Goal: Task Accomplishment & Management: Manage account settings

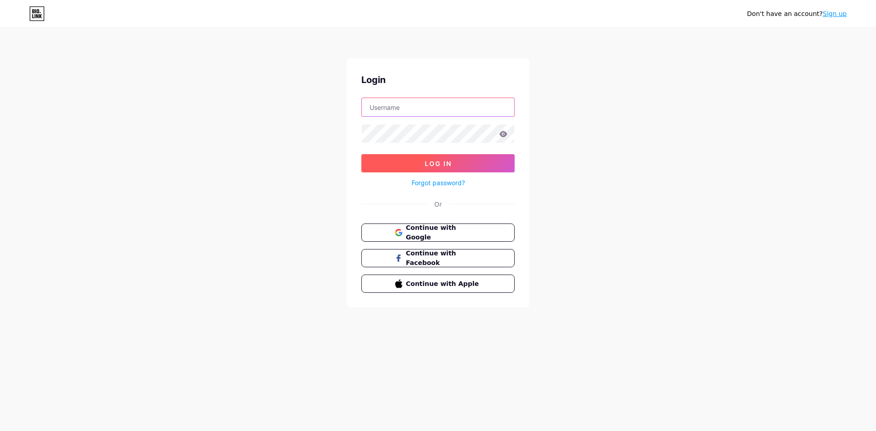
type input "[EMAIL_ADDRESS][DOMAIN_NAME]"
click at [433, 159] on button "Log In" at bounding box center [437, 163] width 153 height 18
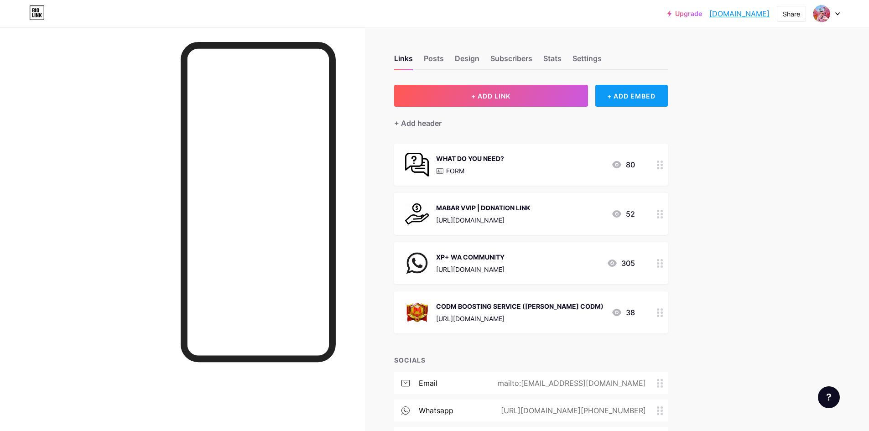
click at [655, 97] on div "+ ADD EMBED" at bounding box center [631, 96] width 73 height 22
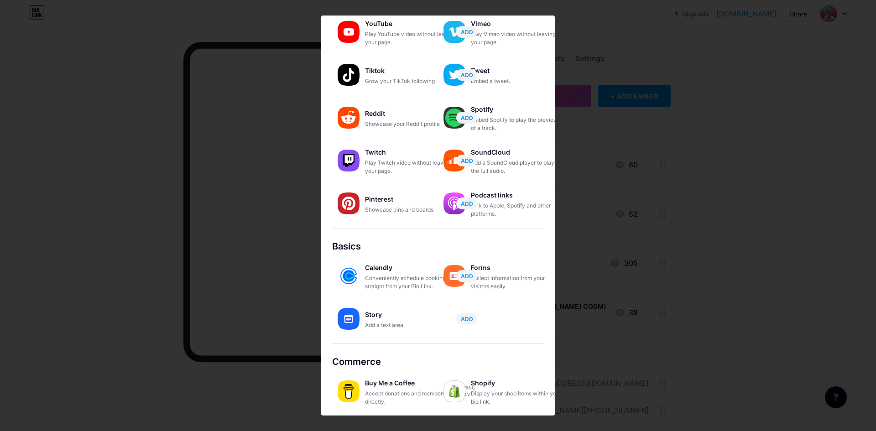
scroll to position [65, 0]
click at [667, 66] on div at bounding box center [438, 215] width 876 height 431
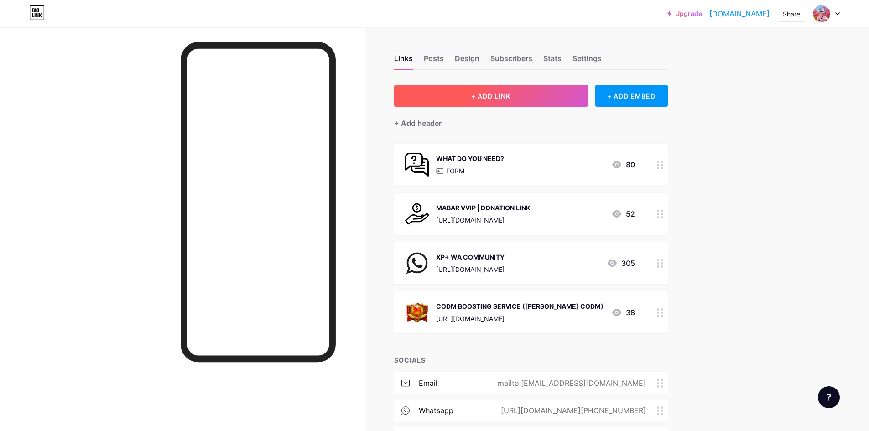
click at [547, 97] on button "+ ADD LINK" at bounding box center [491, 96] width 194 height 22
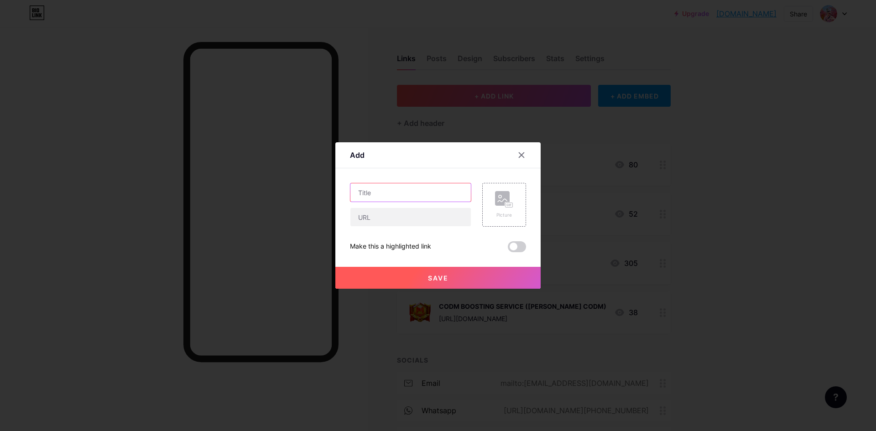
click at [426, 191] on input "text" at bounding box center [410, 192] width 120 height 18
paste input "[URL][DOMAIN_NAME]"
type input "[URL][DOMAIN_NAME]"
drag, startPoint x: 458, startPoint y: 191, endPoint x: 333, endPoint y: 198, distance: 124.7
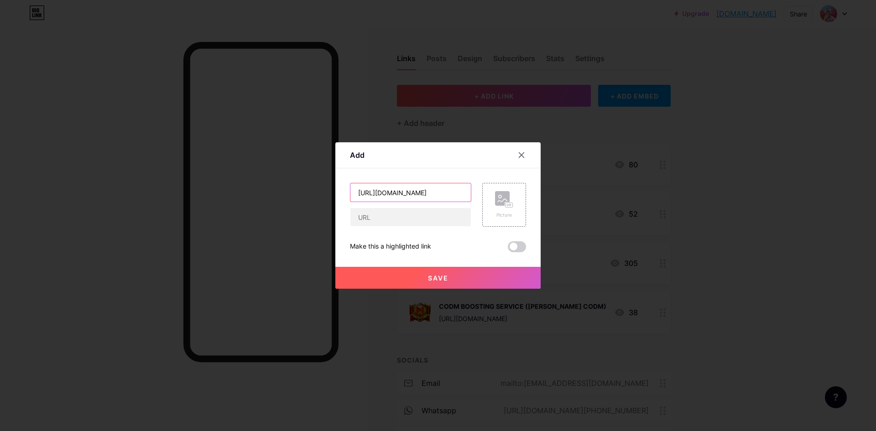
click at [333, 198] on div "Add Content YouTube Play YouTube video without leaving your page. ADD Vimeo Pla…" at bounding box center [438, 215] width 876 height 431
click at [425, 215] on input "text" at bounding box center [410, 217] width 120 height 18
paste input "[URL][DOMAIN_NAME]"
type input "[URL][DOMAIN_NAME]"
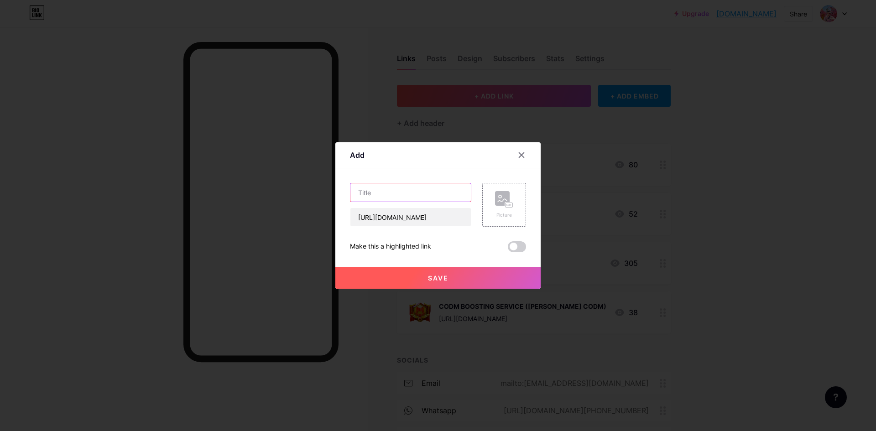
click at [416, 189] on input "text" at bounding box center [410, 192] width 120 height 18
type input "F"
drag, startPoint x: 409, startPoint y: 194, endPoint x: 296, endPoint y: 190, distance: 112.8
click at [296, 190] on div "Add Content YouTube Play YouTube video without leaving your page. ADD Vimeo Pla…" at bounding box center [438, 215] width 876 height 431
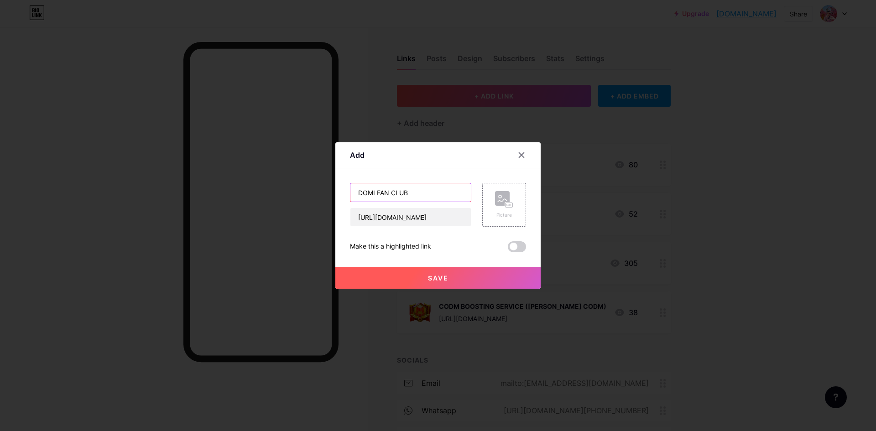
type input "DOMI FAN CLUB"
click at [459, 244] on div "Make this a highlighted link" at bounding box center [438, 246] width 176 height 11
click at [495, 212] on div "Picture" at bounding box center [504, 215] width 18 height 7
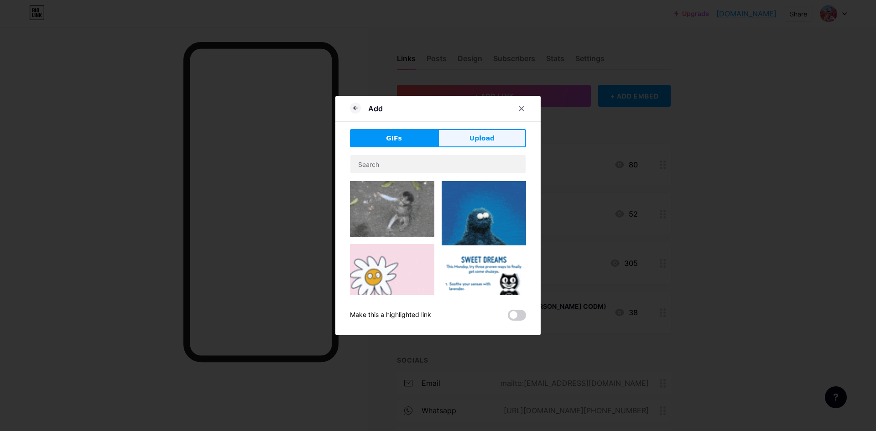
click at [485, 136] on span "Upload" at bounding box center [481, 139] width 25 height 10
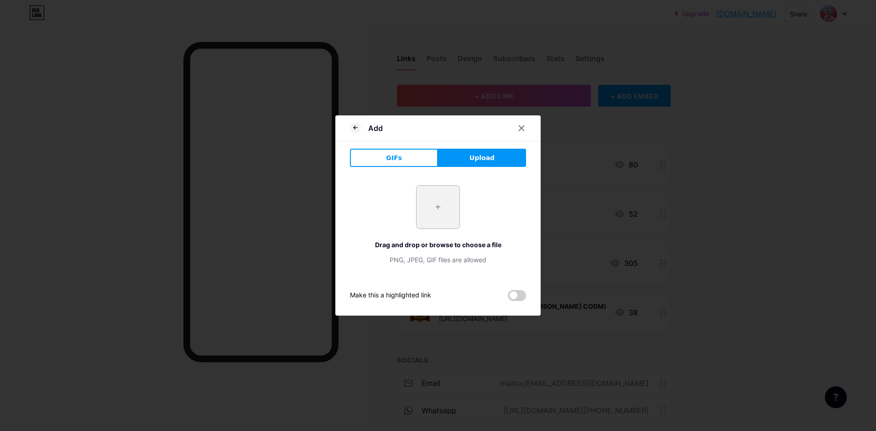
click at [445, 194] on input "file" at bounding box center [437, 207] width 43 height 43
type input "C:\fakepath\discord-logo.jpg"
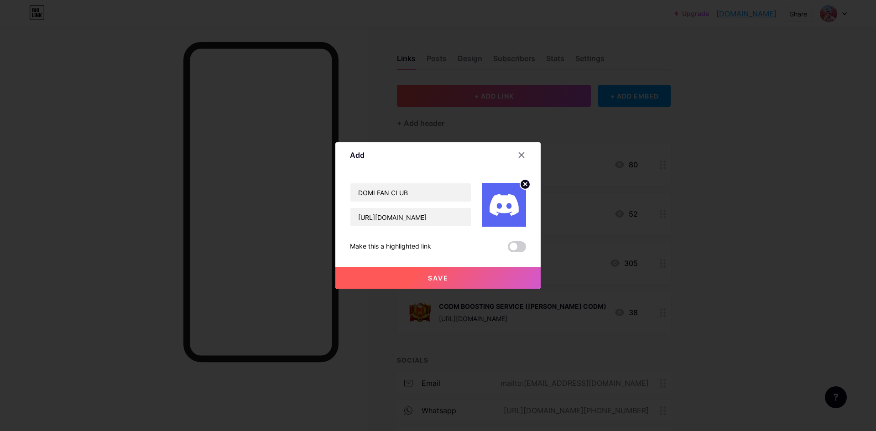
click at [520, 187] on circle at bounding box center [525, 184] width 10 height 10
click at [495, 198] on rect at bounding box center [502, 198] width 15 height 15
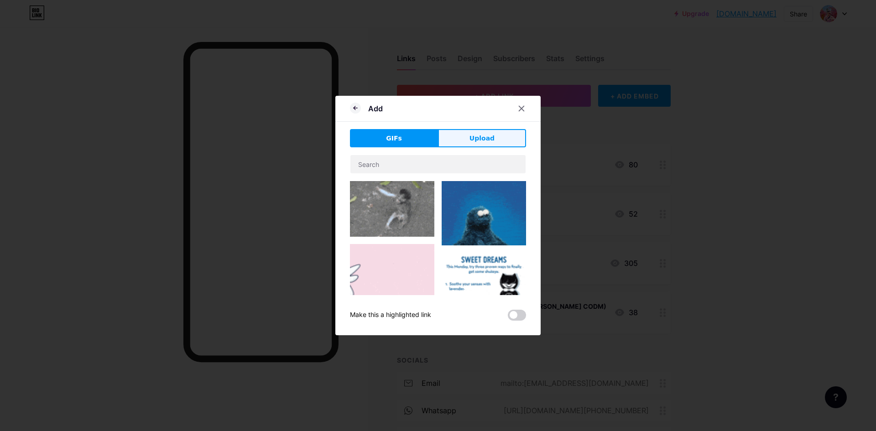
click at [471, 139] on span "Upload" at bounding box center [481, 139] width 25 height 10
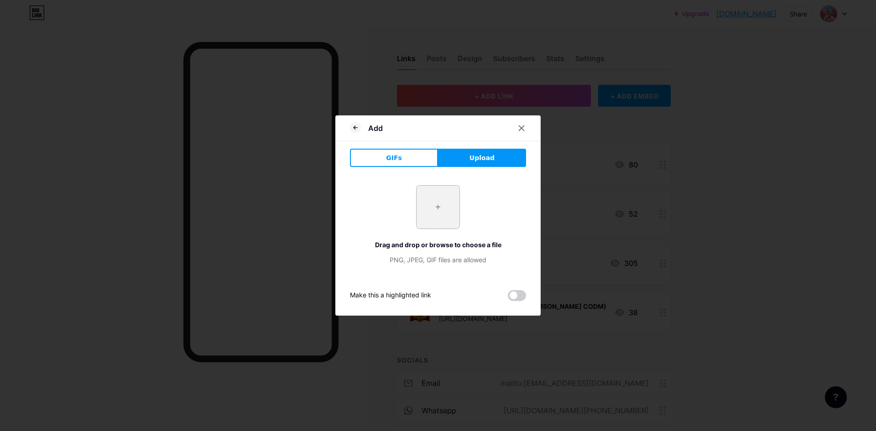
click at [423, 191] on input "file" at bounding box center [437, 207] width 43 height 43
type input "C:\fakepath\Discord Logo.png"
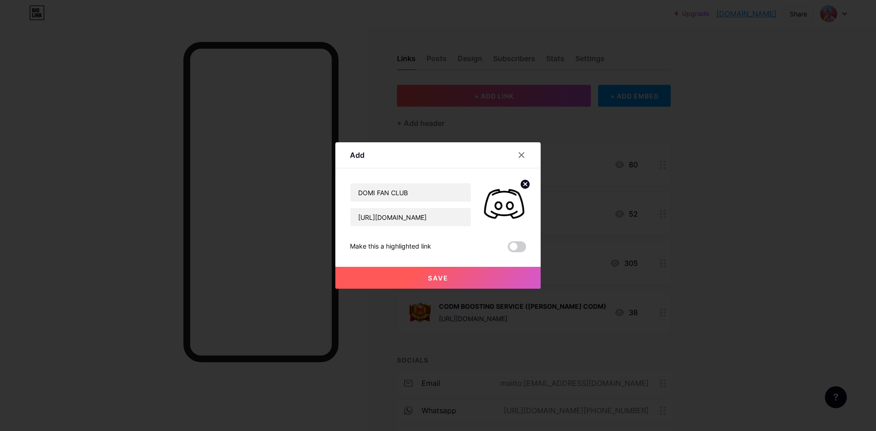
click at [436, 274] on span "Save" at bounding box center [438, 278] width 21 height 8
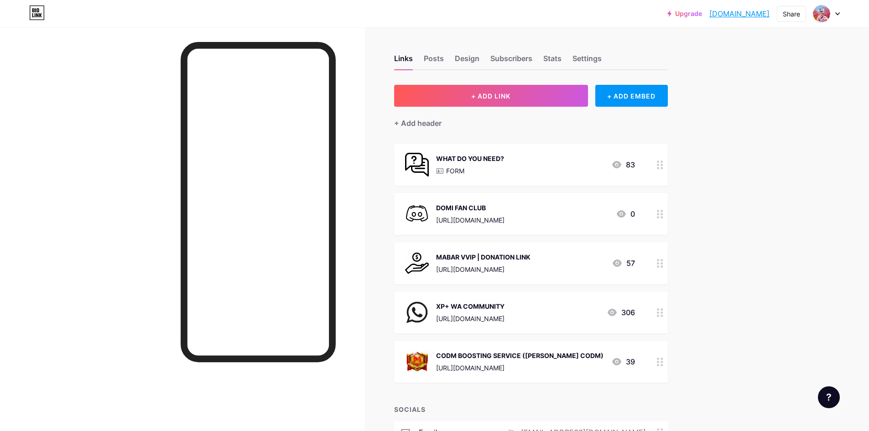
drag, startPoint x: 106, startPoint y: 121, endPoint x: 257, endPoint y: 44, distance: 169.3
click at [104, 122] on div at bounding box center [182, 242] width 365 height 431
click at [504, 217] on div "[URL][DOMAIN_NAME]" at bounding box center [470, 220] width 68 height 10
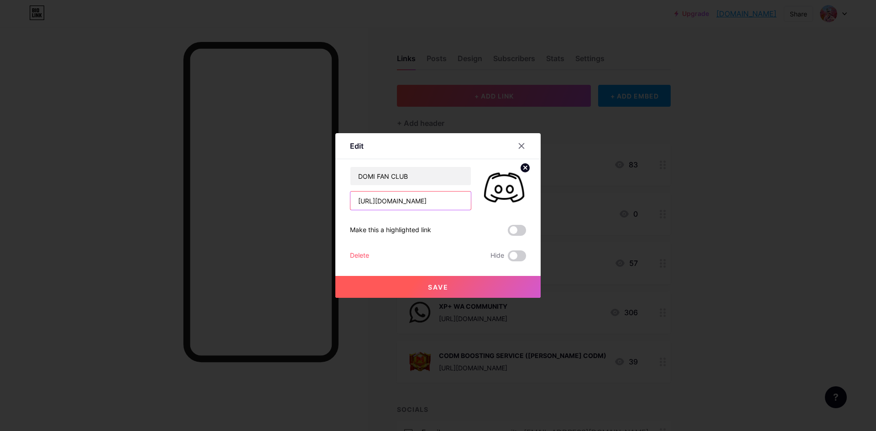
scroll to position [0, 1]
drag, startPoint x: 364, startPoint y: 199, endPoint x: 640, endPoint y: 223, distance: 276.9
click at [640, 223] on div "Edit Content YouTube Play YouTube video without leaving your page. ADD Vimeo Pl…" at bounding box center [438, 215] width 876 height 431
click at [513, 153] on div at bounding box center [521, 146] width 16 height 16
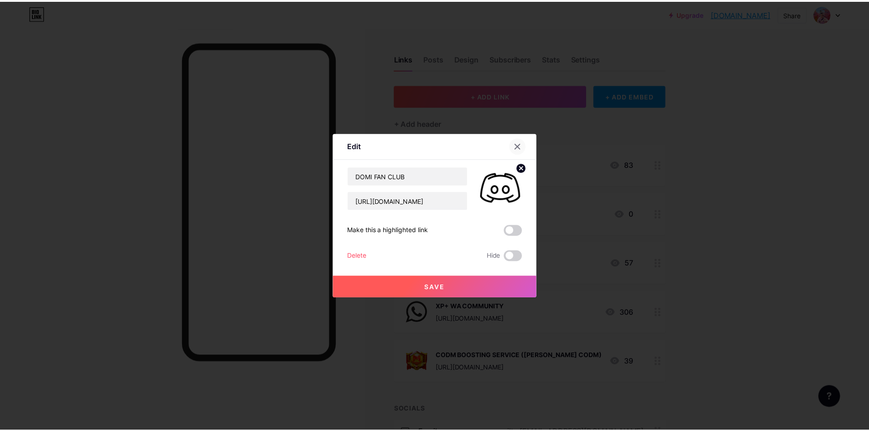
scroll to position [0, 0]
